Goal: Navigation & Orientation: Go to known website

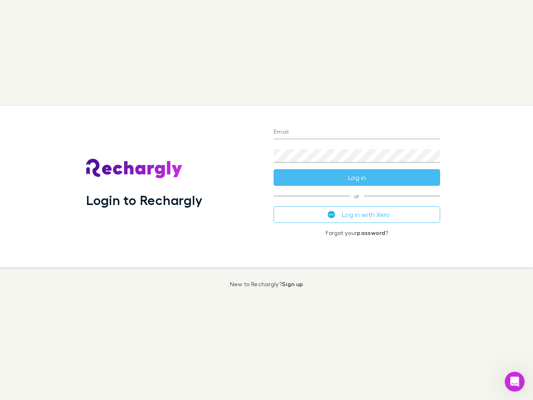
click at [267, 200] on div "Login to Rechargly" at bounding box center [173, 187] width 187 height 162
click at [357, 132] on input "Email" at bounding box center [357, 132] width 167 height 13
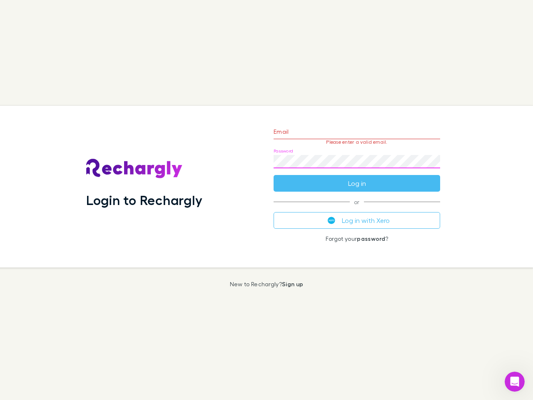
click at [357, 177] on form "Email Please enter a valid email. Password Log in" at bounding box center [357, 155] width 167 height 72
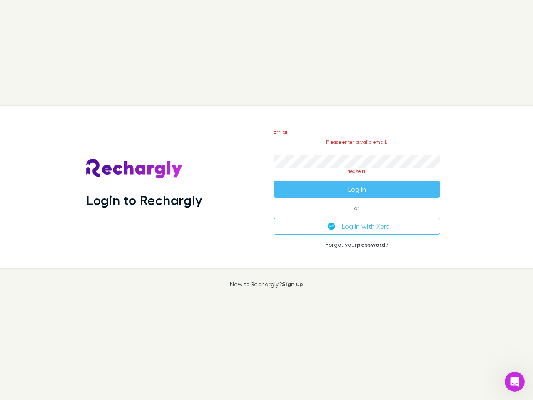
click at [357, 215] on div "Email Please enter a valid email. Password Please fill Log in or Log in with Xe…" at bounding box center [357, 187] width 180 height 162
